Goal: Information Seeking & Learning: Learn about a topic

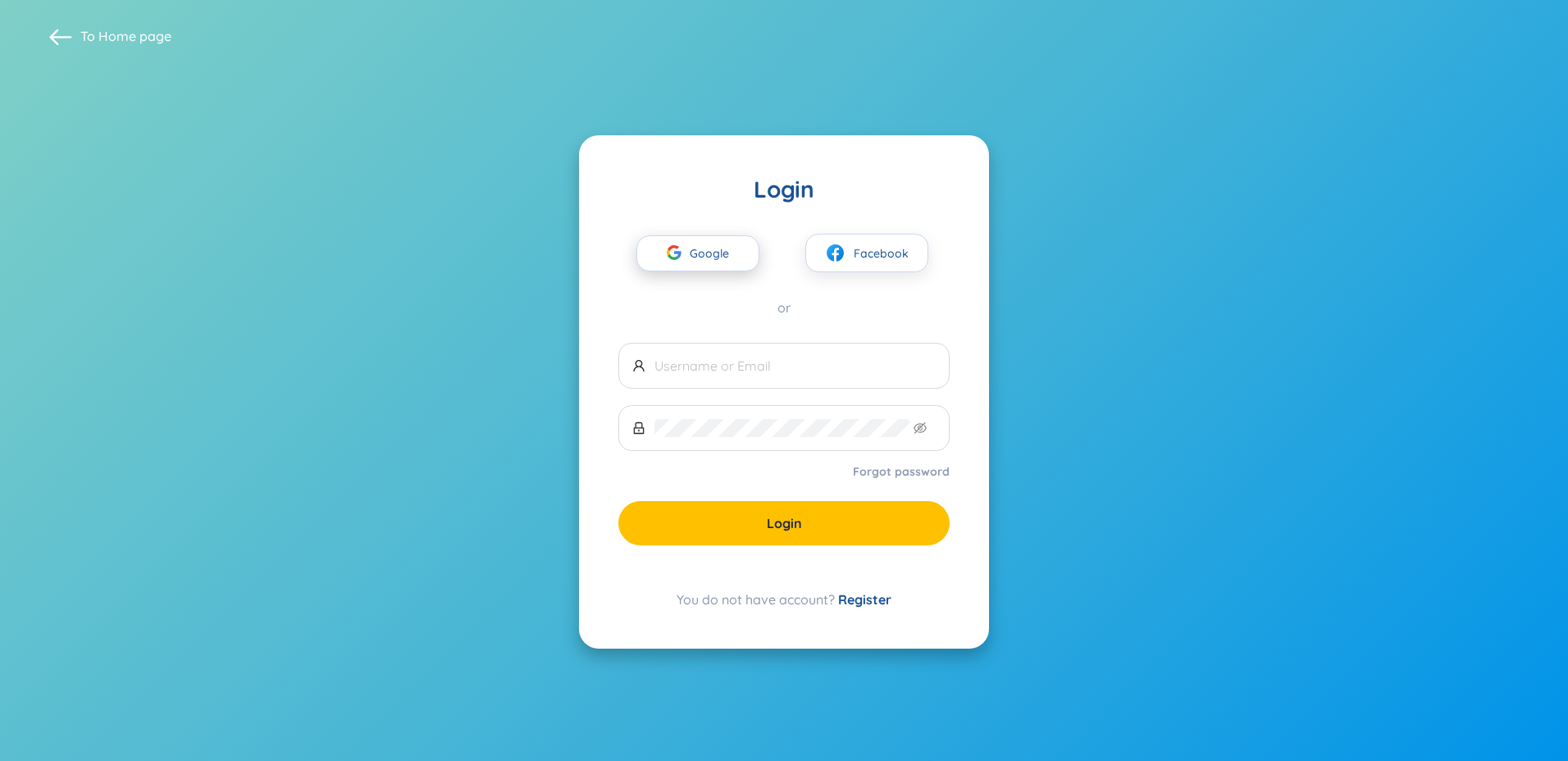
click at [715, 263] on span "Google" at bounding box center [713, 253] width 48 height 35
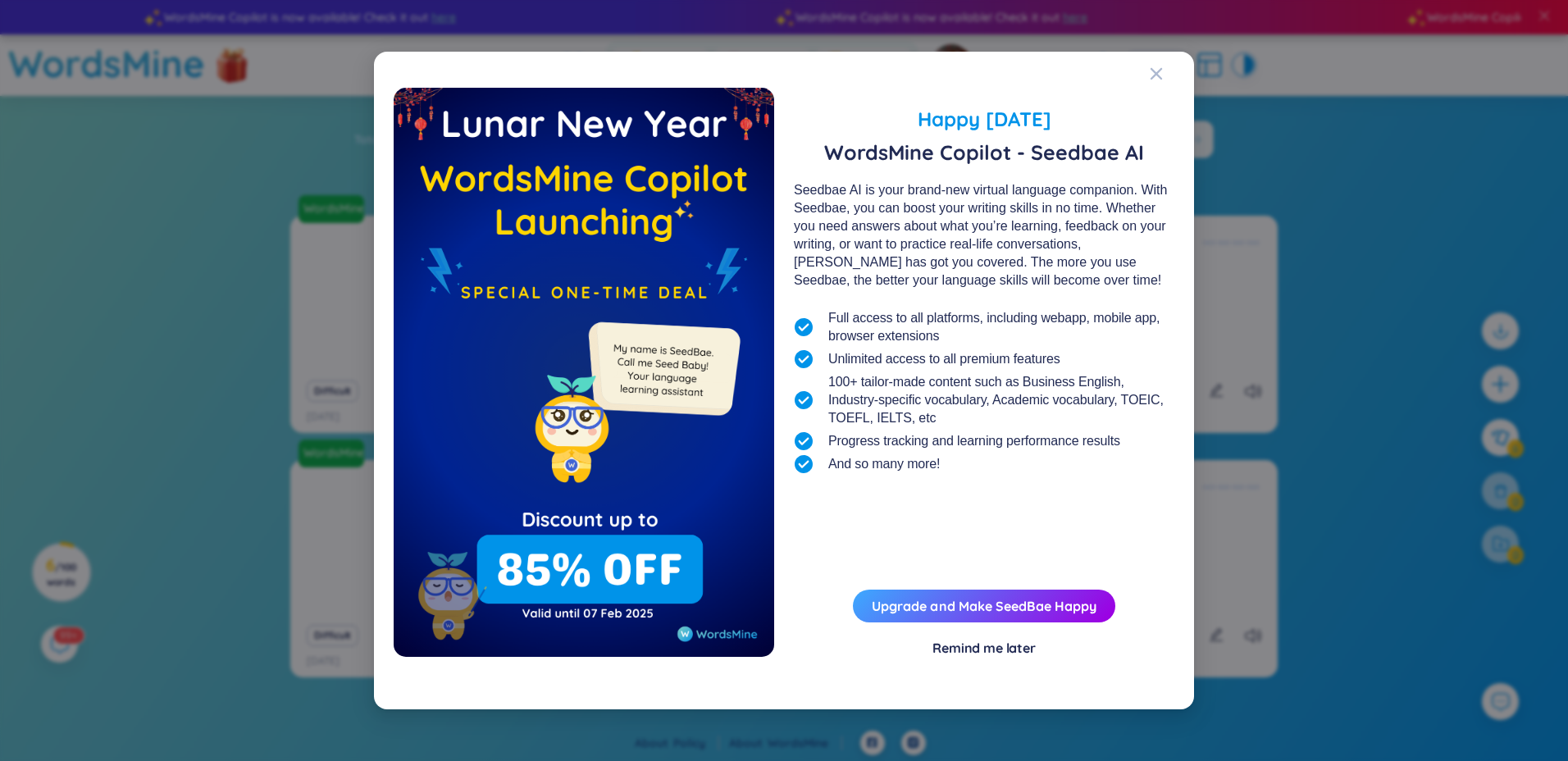
click at [990, 650] on div "Remind me later" at bounding box center [983, 647] width 104 height 18
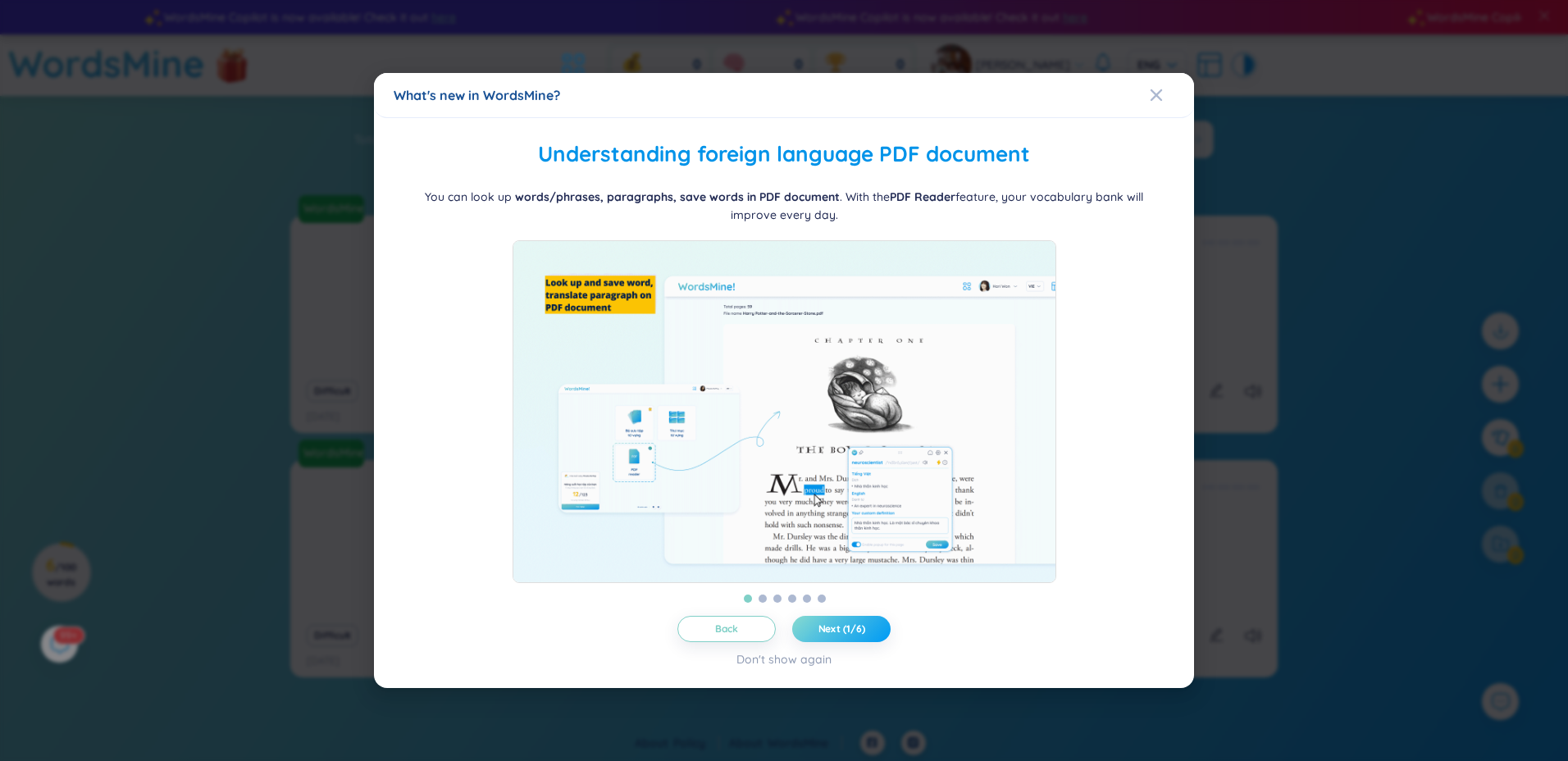
click at [855, 635] on span "Next (1/6)" at bounding box center [841, 628] width 47 height 13
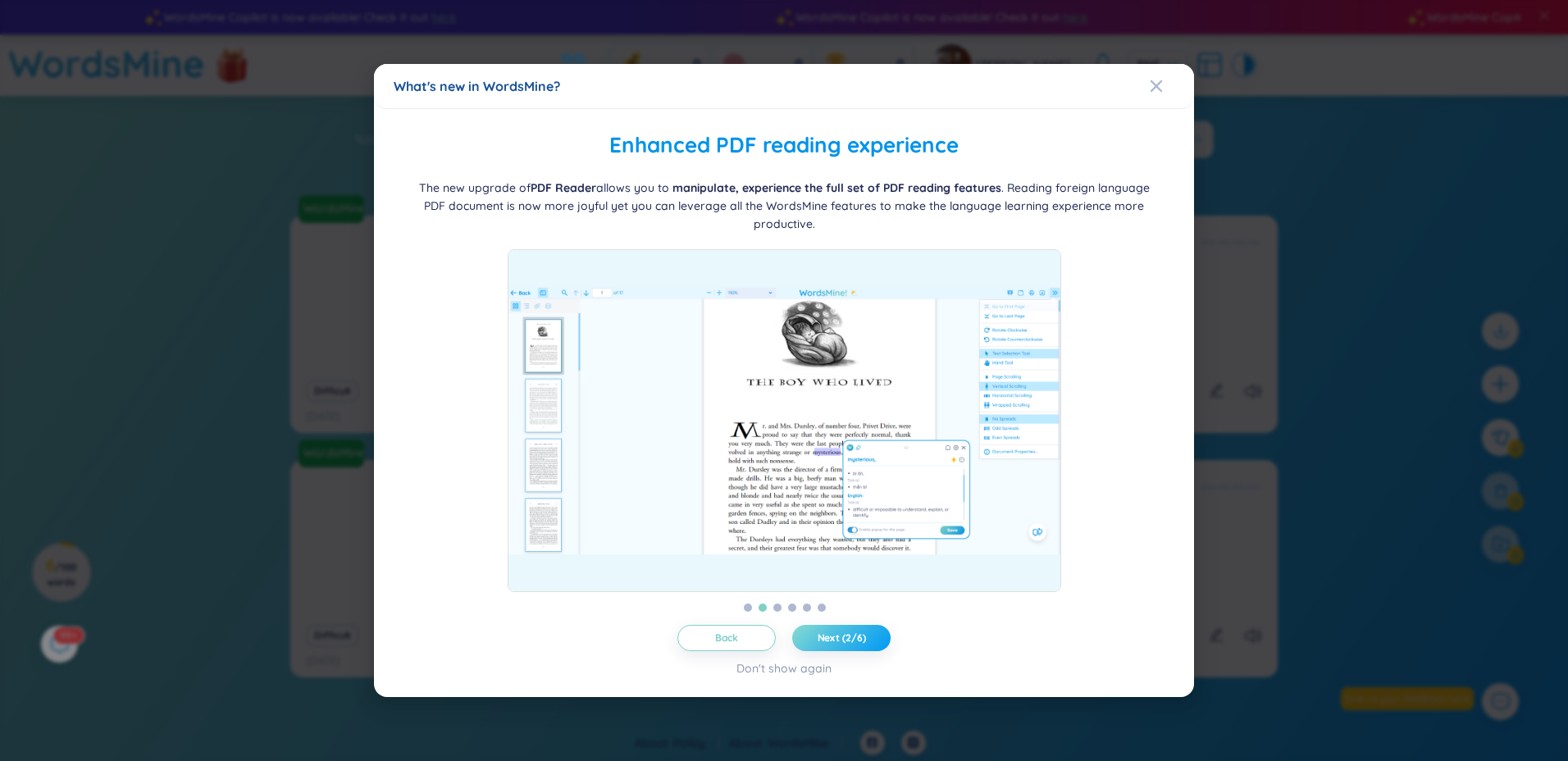
click at [857, 640] on span "Next (2/6)" at bounding box center [841, 638] width 49 height 13
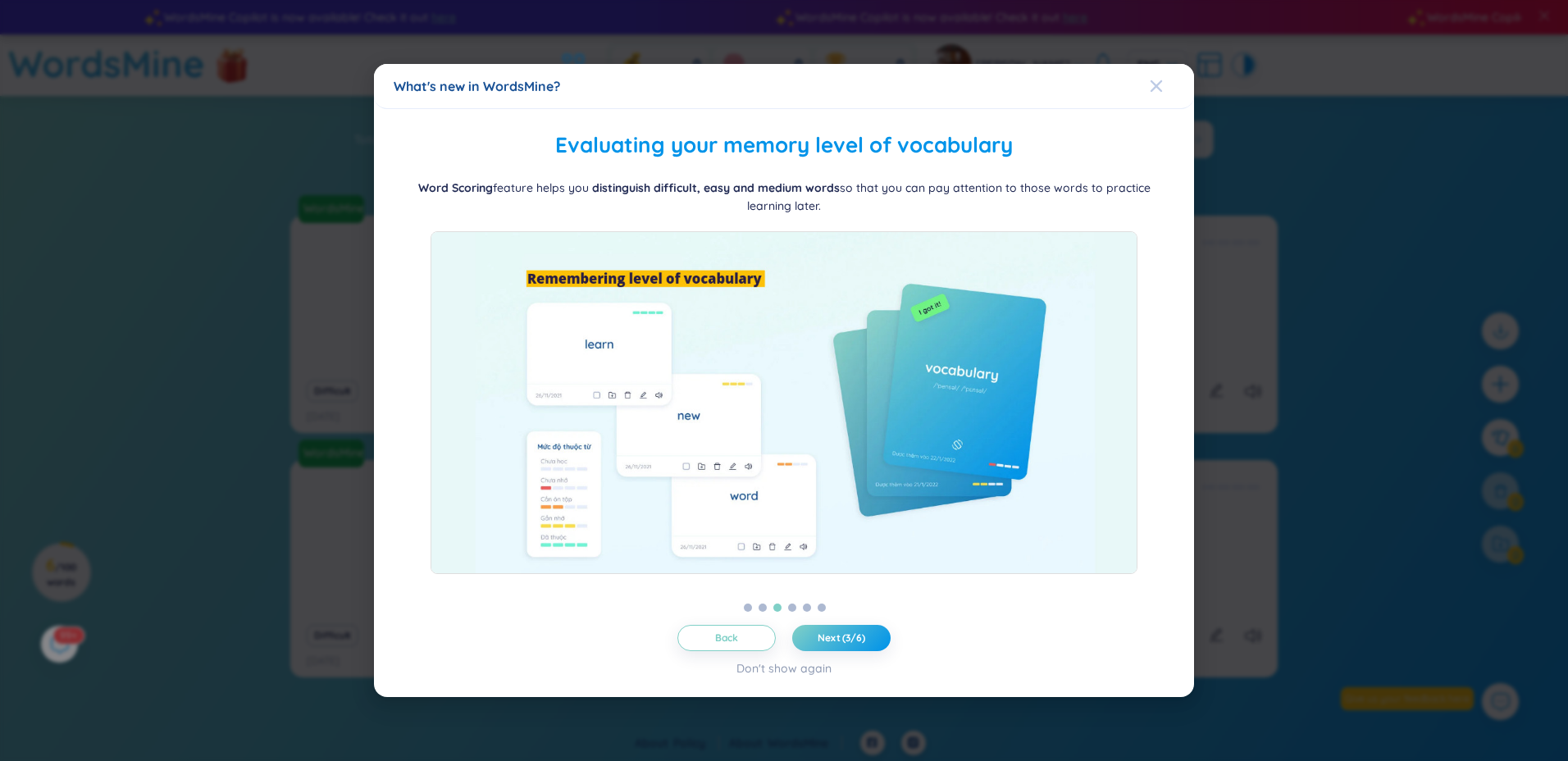
click at [1161, 86] on icon "Close" at bounding box center [1156, 86] width 13 height 13
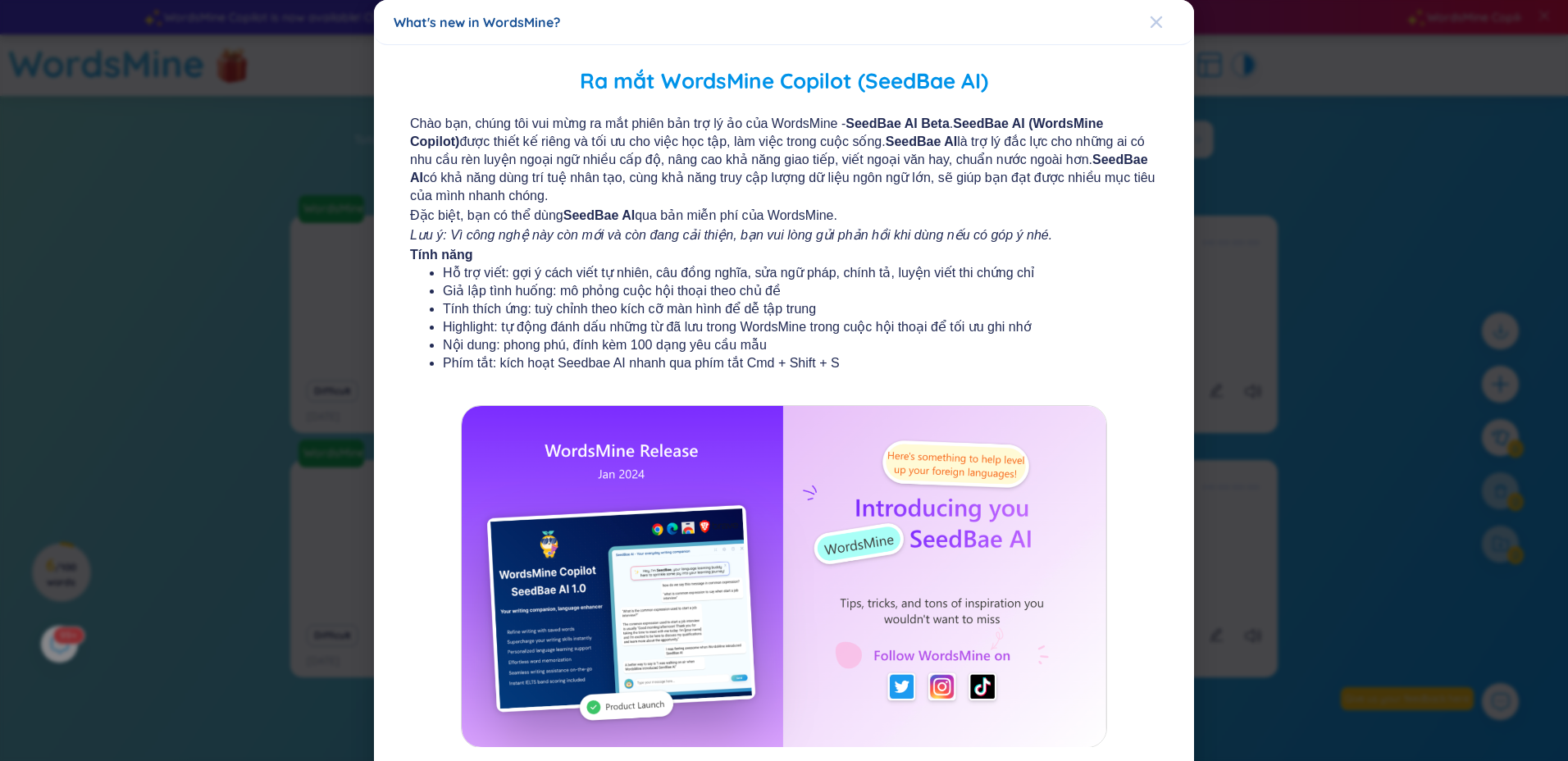
click at [1159, 27] on span "Close" at bounding box center [1171, 21] width 44 height 44
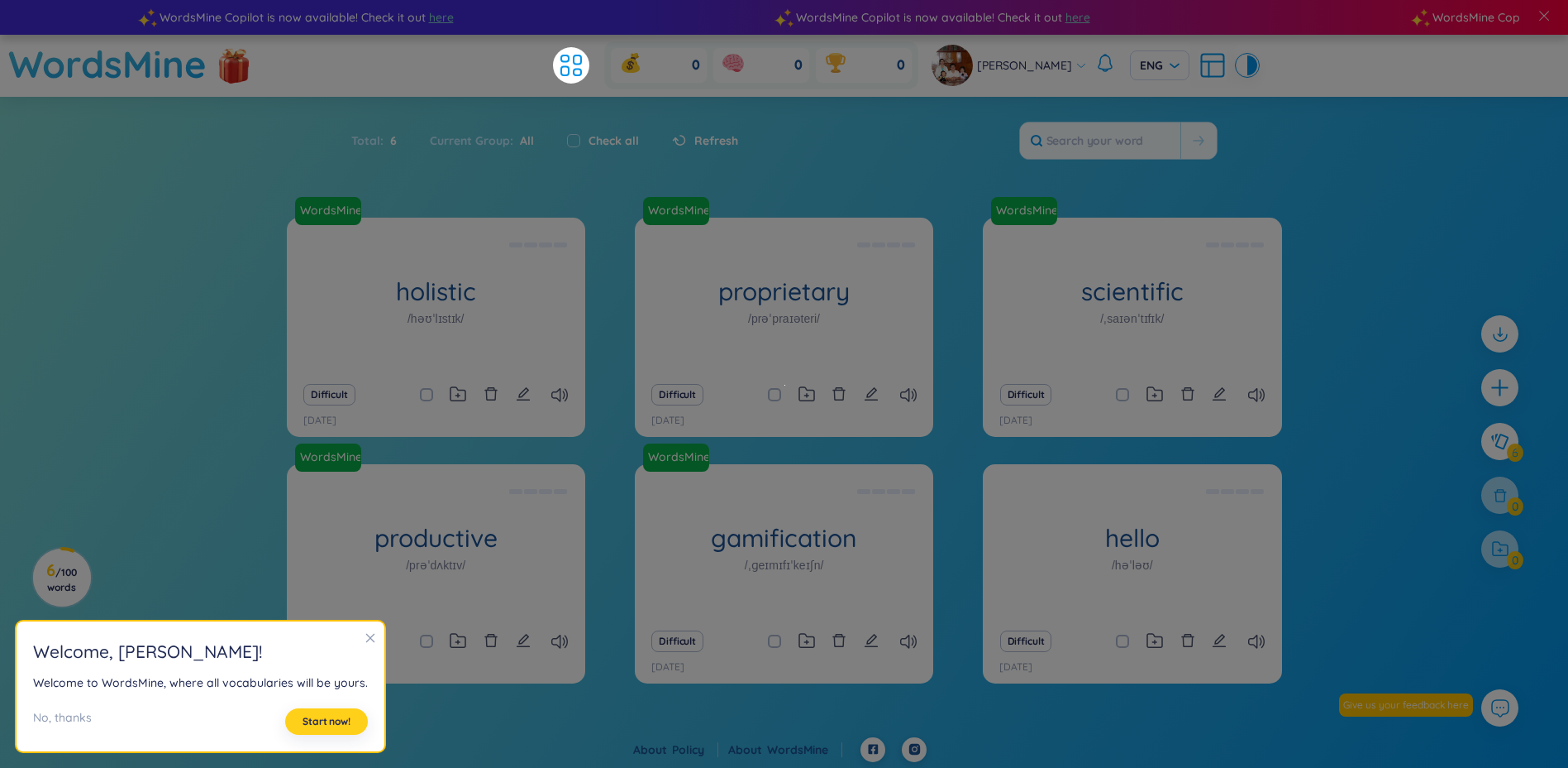
click at [326, 714] on button "Start now!" at bounding box center [327, 721] width 83 height 26
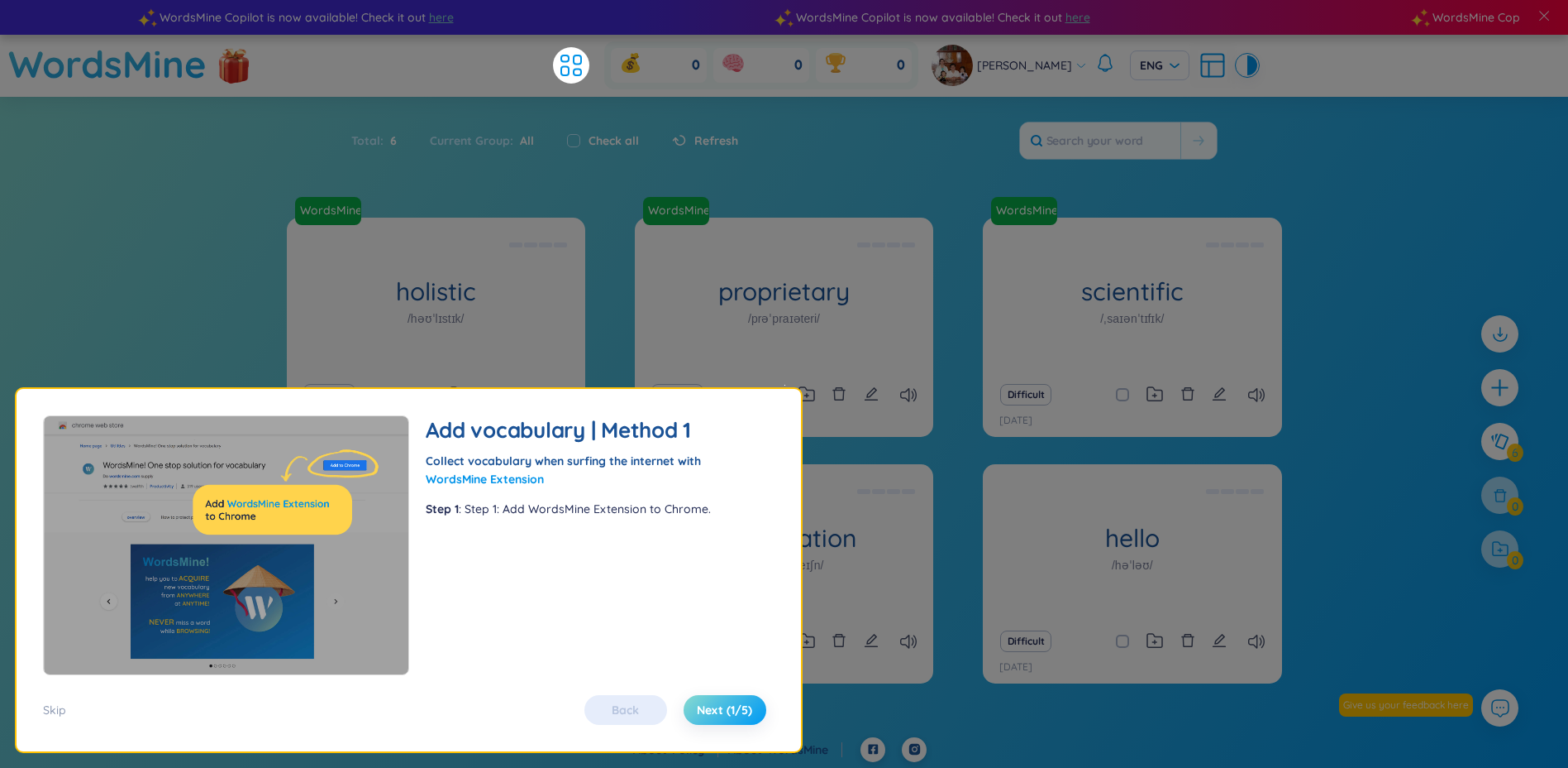
click at [728, 715] on span "Next (1/5)" at bounding box center [724, 710] width 56 height 17
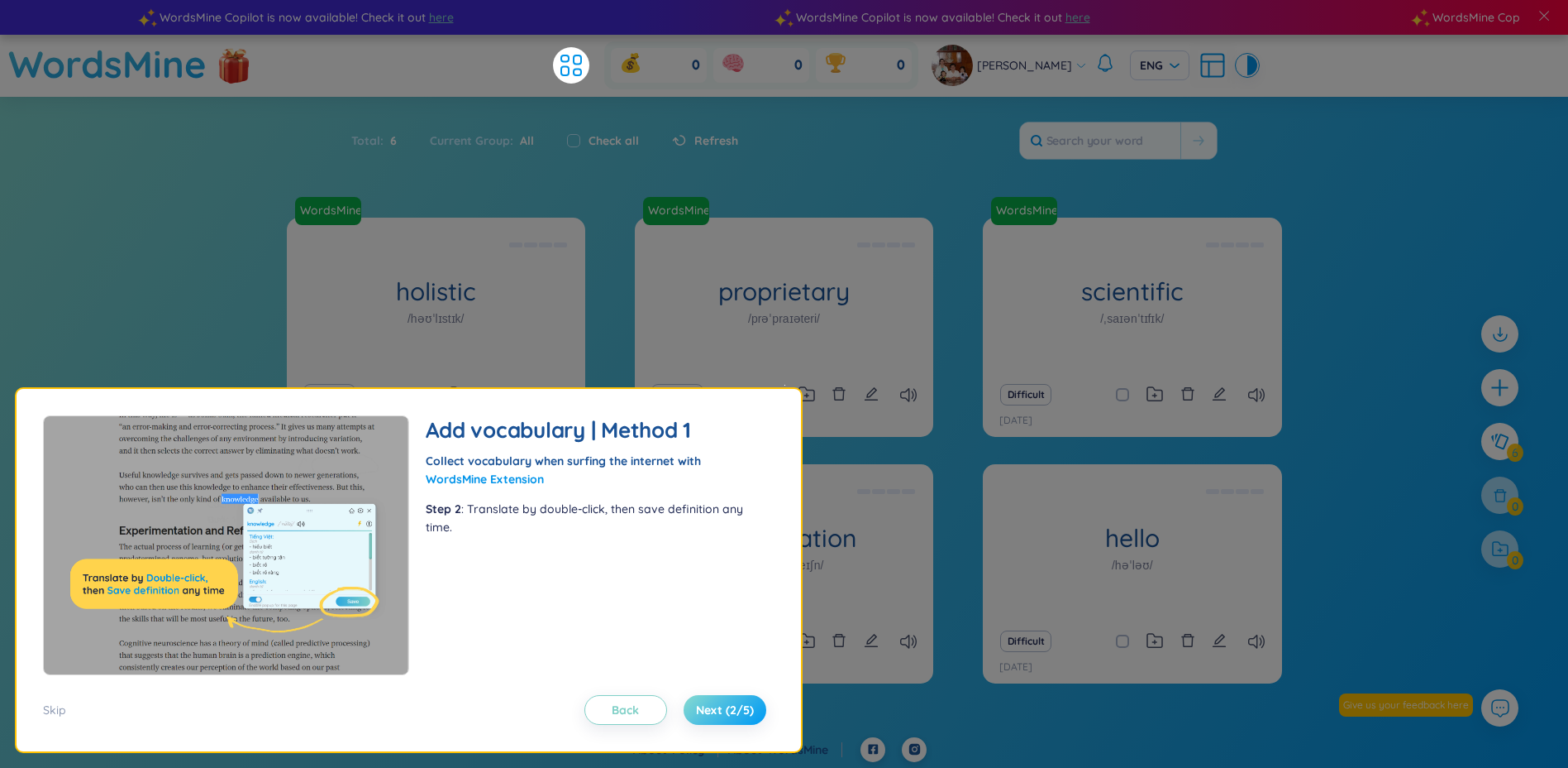
click at [728, 715] on span "Next (2/5)" at bounding box center [724, 710] width 57 height 17
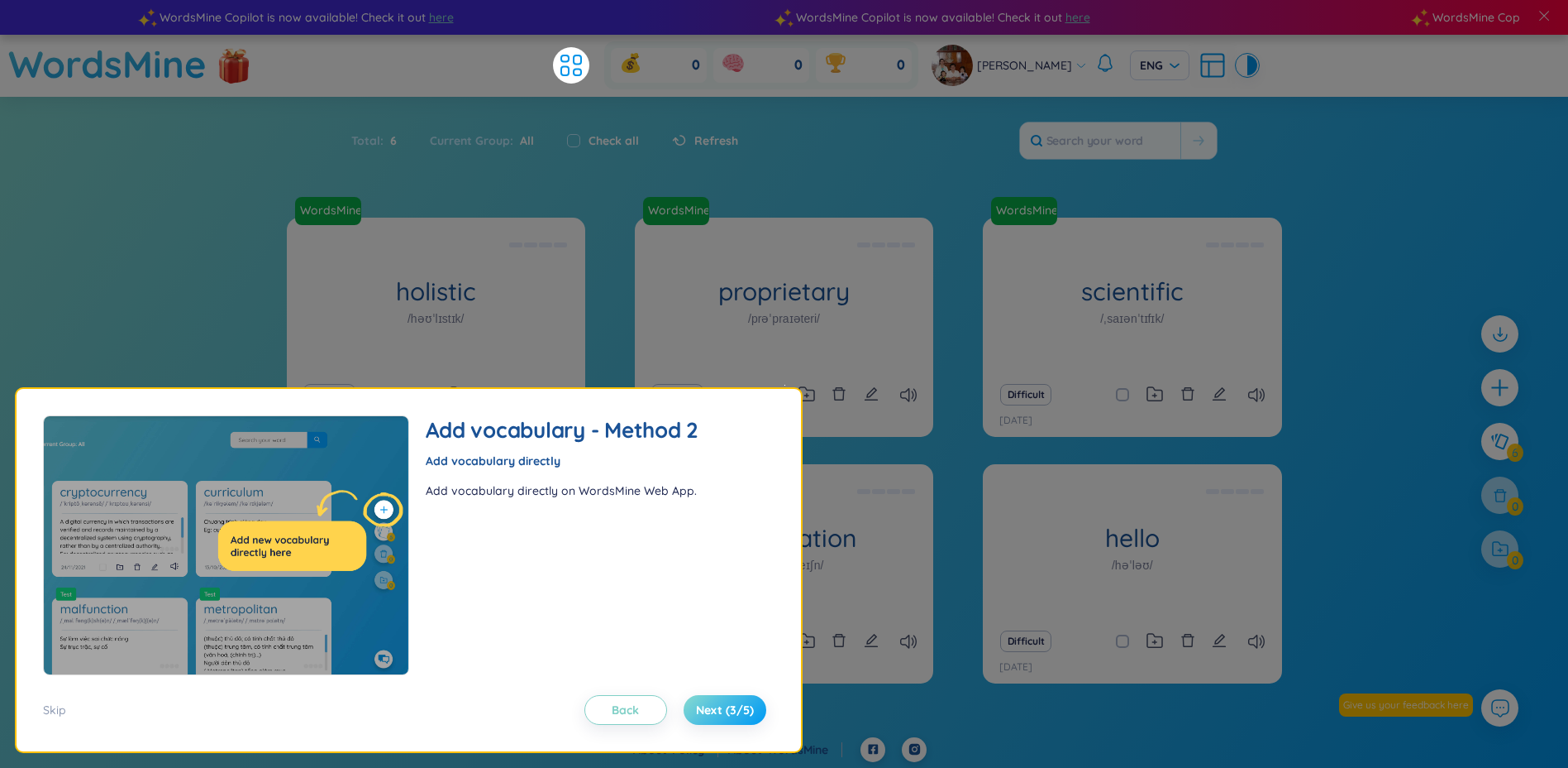
click at [728, 715] on span "Next (3/5)" at bounding box center [724, 710] width 57 height 17
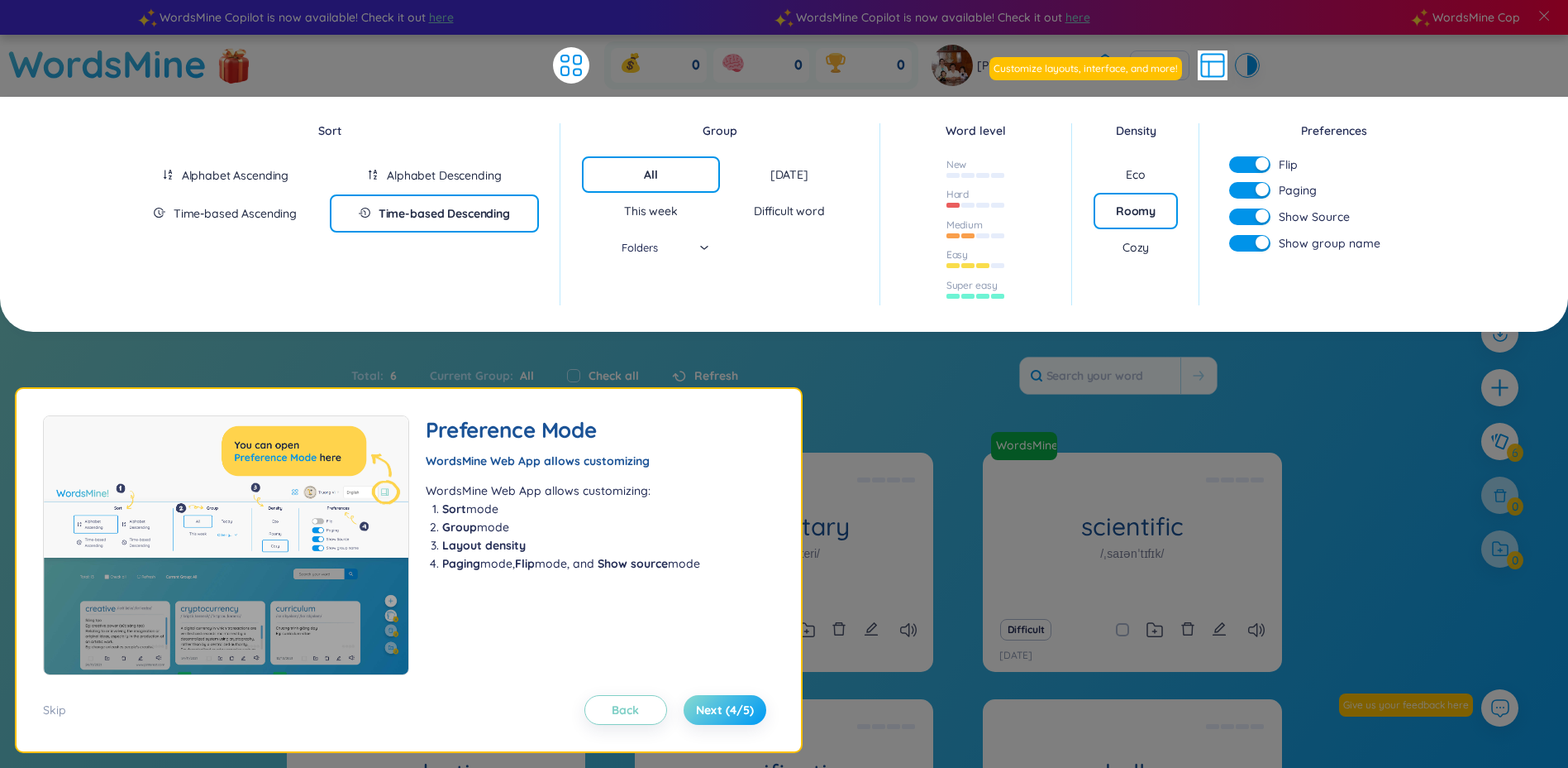
click at [731, 711] on span "Next (4/5)" at bounding box center [724, 710] width 57 height 17
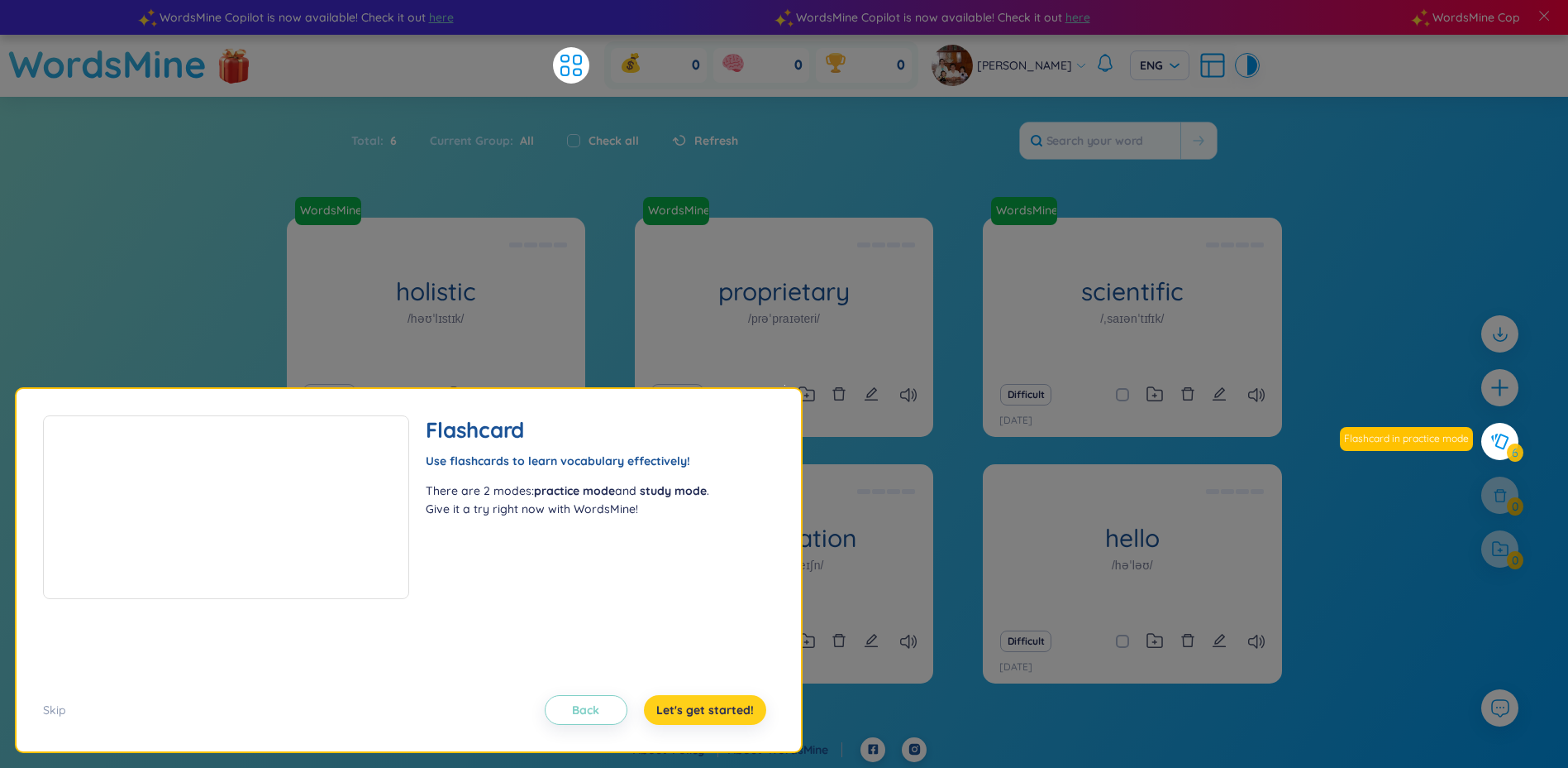
click at [724, 708] on span "Let's get started!" at bounding box center [705, 710] width 98 height 17
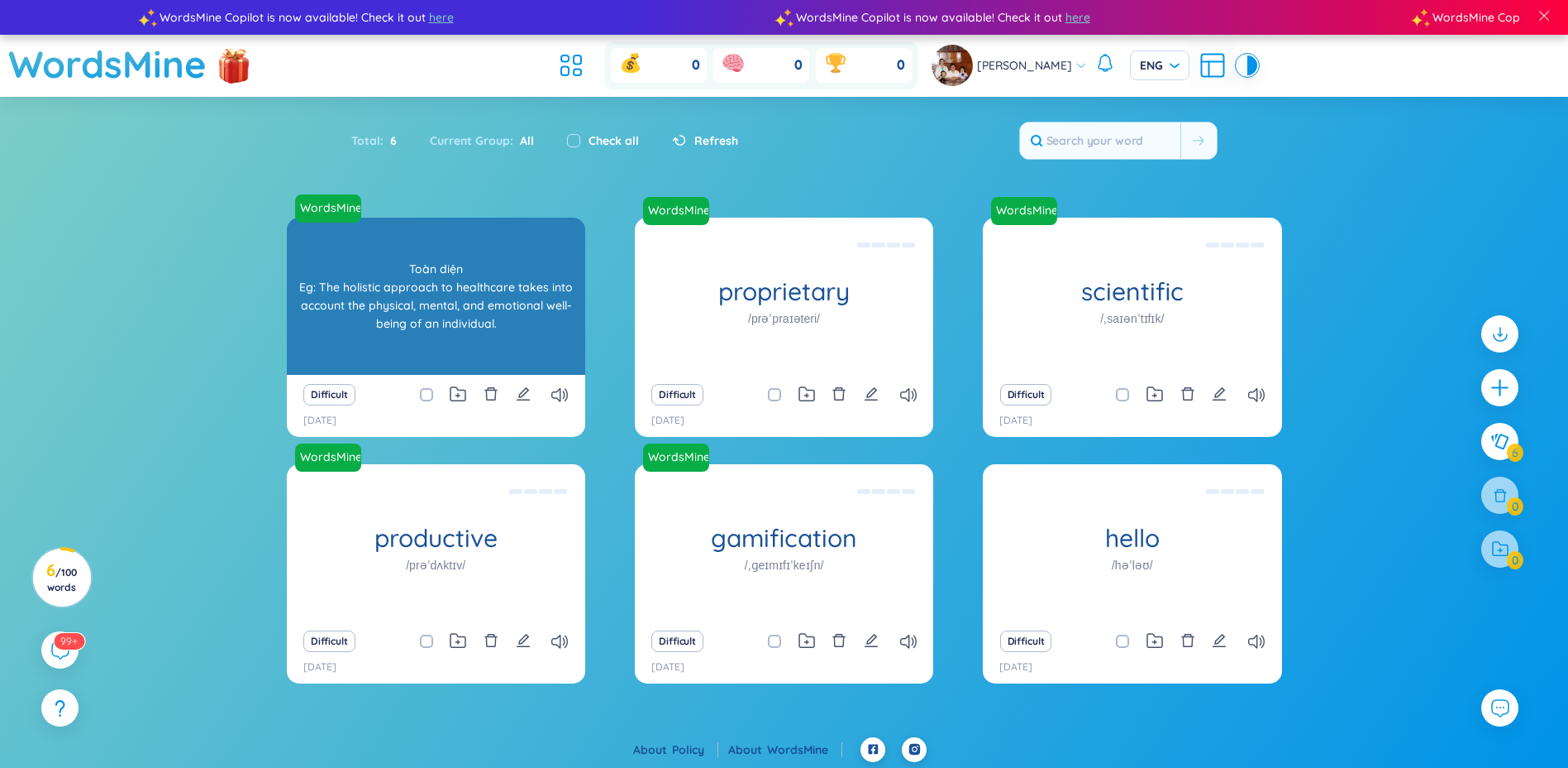
click at [448, 273] on div "Toàn diện Eg: The holistic approach to healthcare takes into account the physic…" at bounding box center [435, 296] width 282 height 149
drag, startPoint x: 361, startPoint y: 275, endPoint x: 441, endPoint y: 295, distance: 82.5
click at [441, 295] on div "Toàn diện Eg: The holistic approach to healthcare takes into account the physic…" at bounding box center [435, 296] width 282 height 149
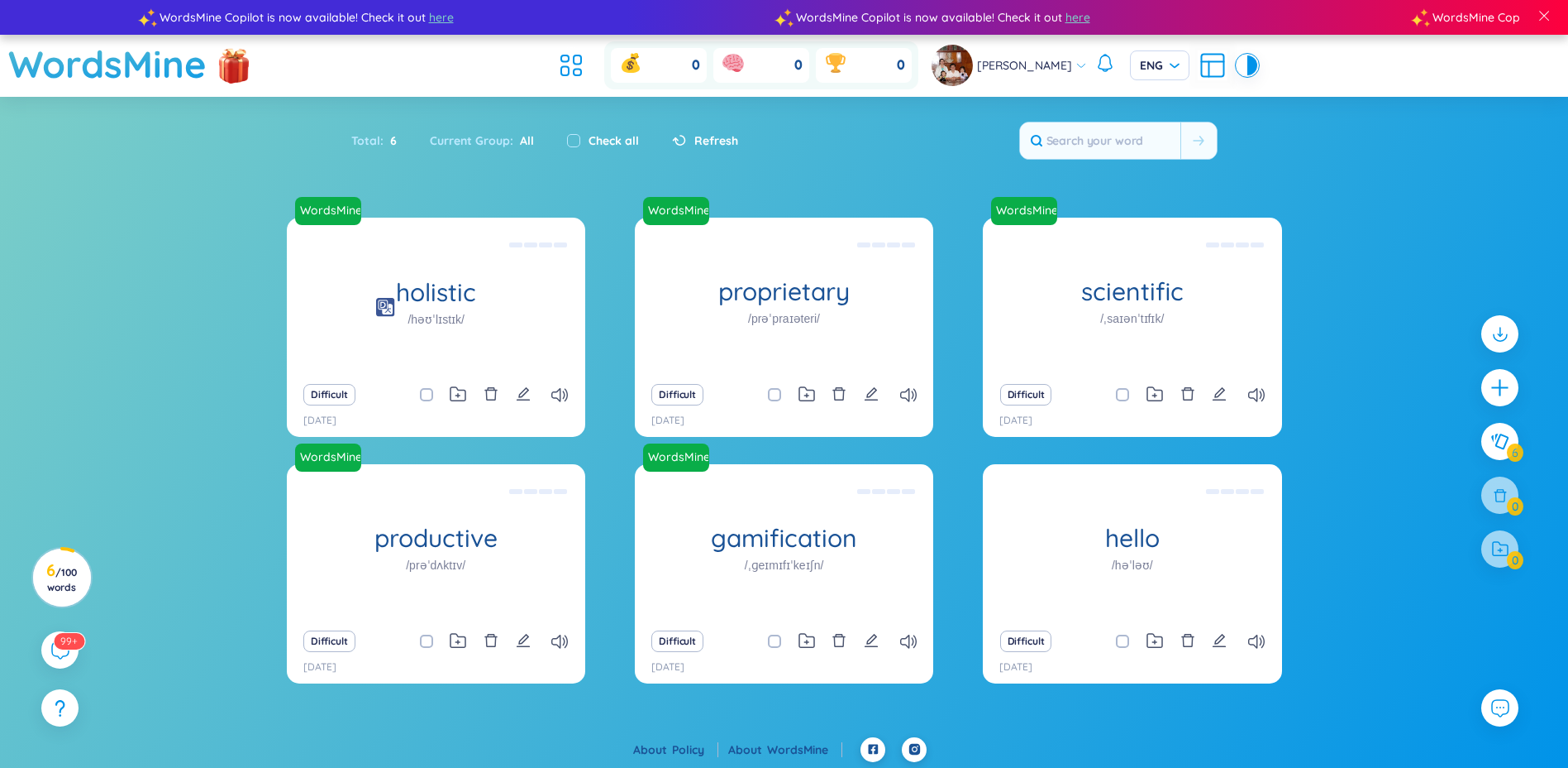
drag, startPoint x: 441, startPoint y: 295, endPoint x: 592, endPoint y: 158, distance: 203.9
click at [592, 158] on div "Total : 6 Current Group : All Check all Refresh" at bounding box center [784, 148] width 1032 height 71
click at [1189, 70] on div "ENG" at bounding box center [1159, 66] width 59 height 30
click at [1228, 63] on icon at bounding box center [1213, 66] width 30 height 30
